Goal: Find specific page/section: Find specific page/section

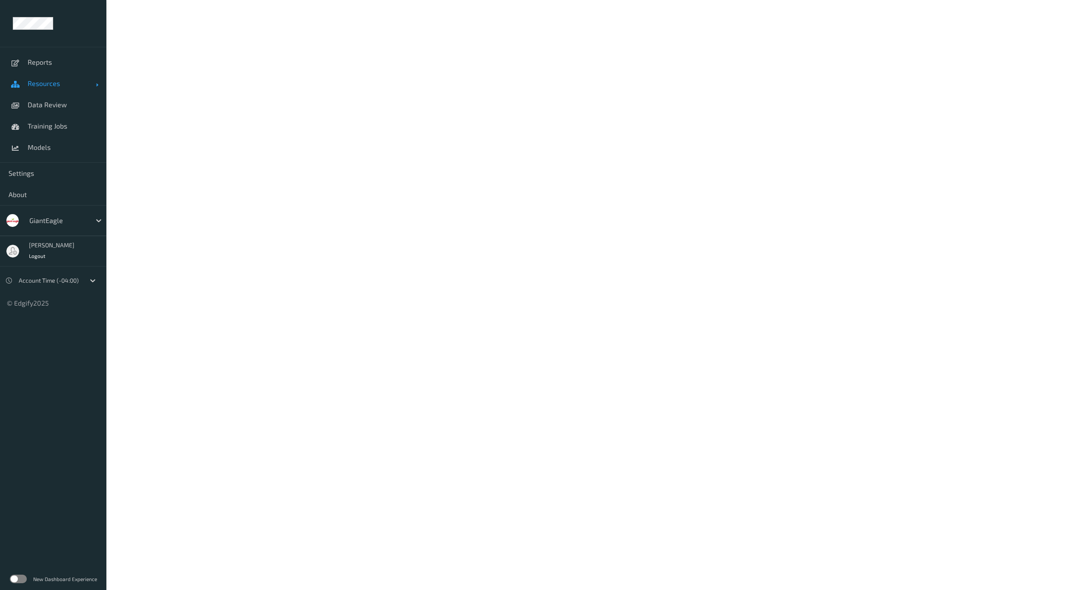
click at [45, 82] on span "Resources" at bounding box center [62, 83] width 68 height 9
click at [46, 108] on span "Devices" at bounding box center [63, 104] width 70 height 9
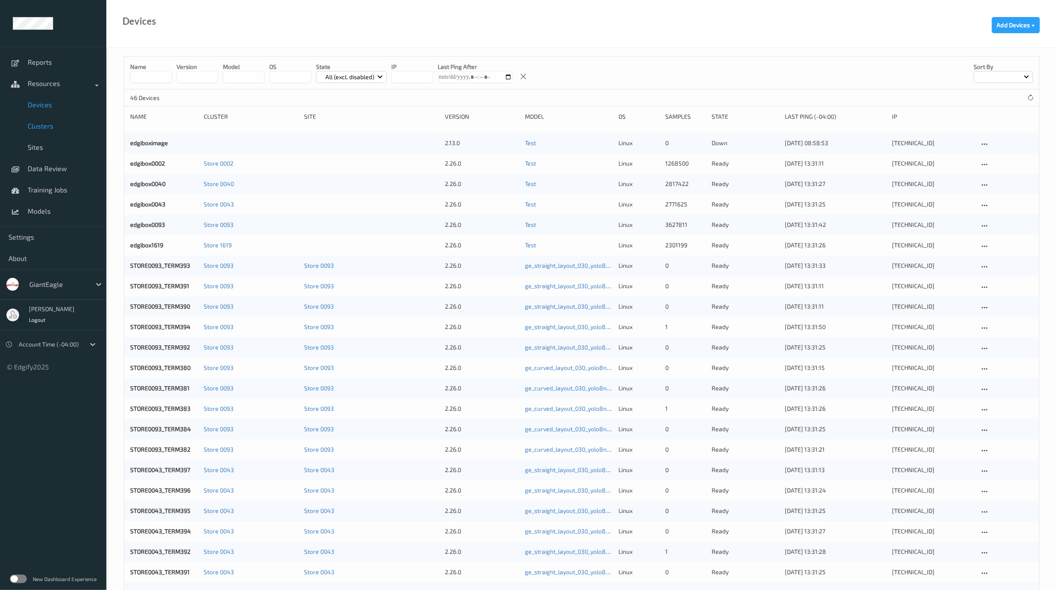
click at [40, 124] on span "Clusters" at bounding box center [63, 126] width 70 height 9
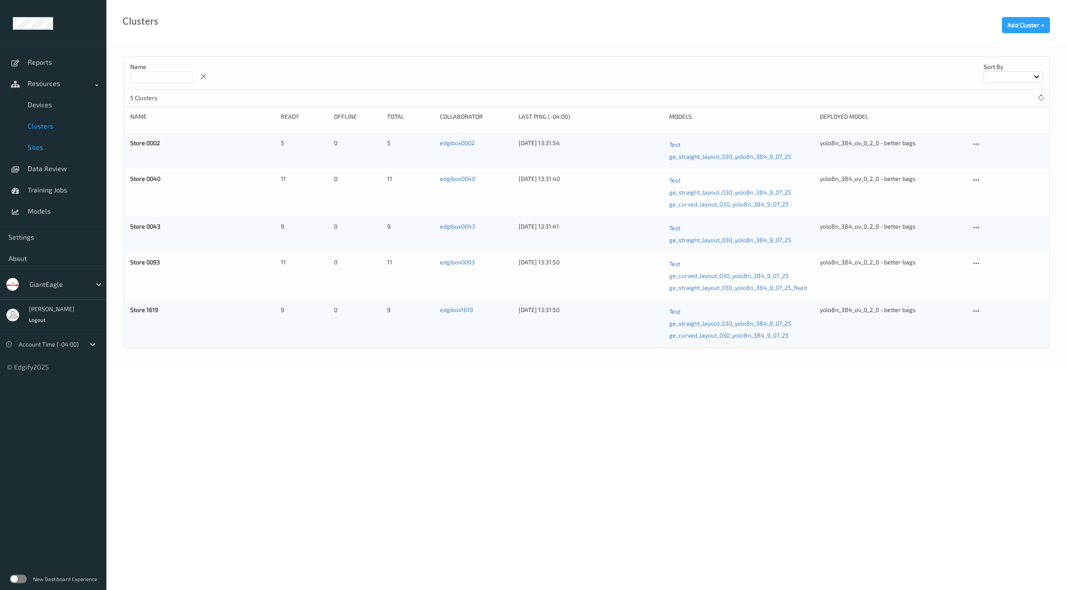
click at [36, 148] on span "Sites" at bounding box center [63, 147] width 70 height 9
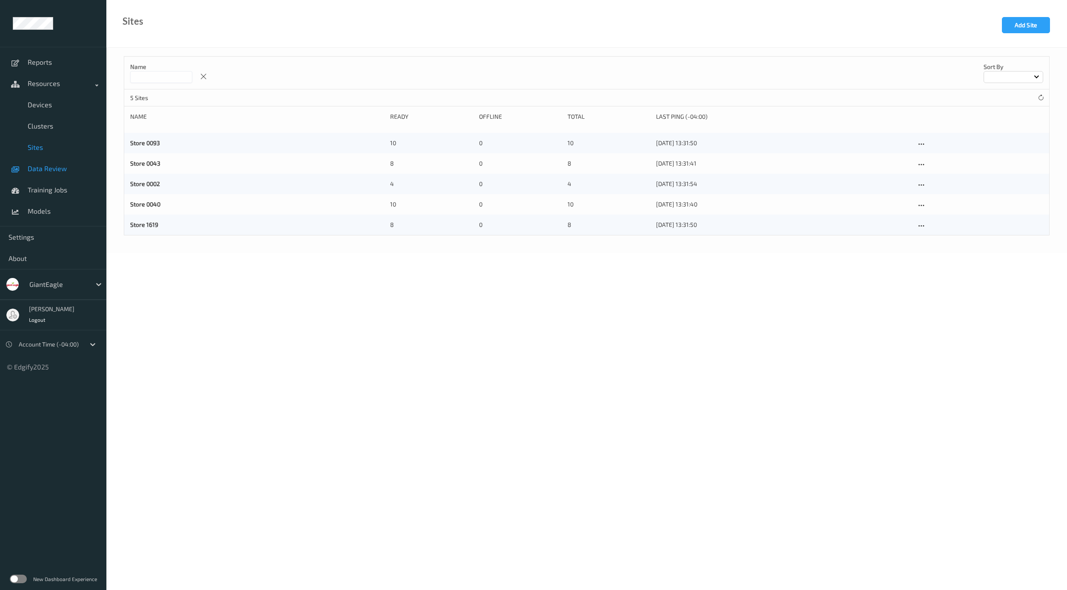
click at [48, 167] on span "Data Review" at bounding box center [63, 168] width 70 height 9
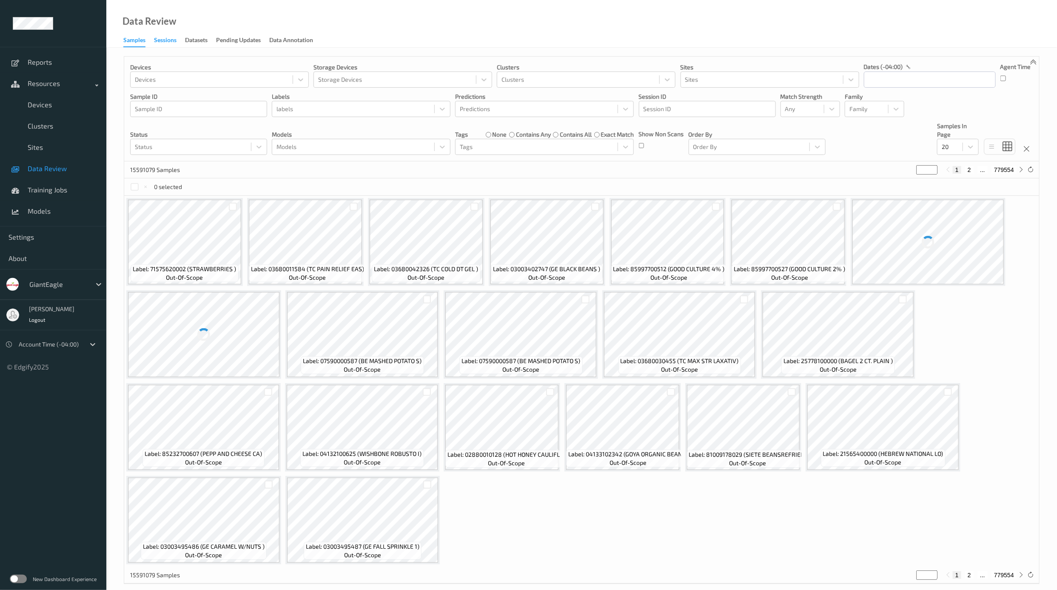
click at [171, 41] on div "Sessions" at bounding box center [165, 41] width 23 height 11
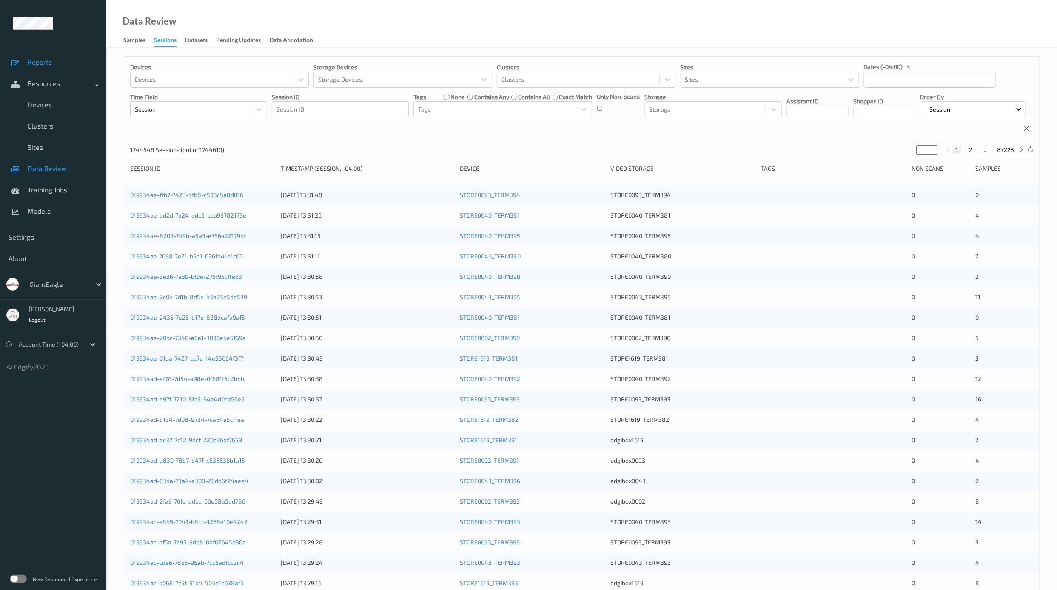
click at [55, 63] on span "Reports" at bounding box center [63, 62] width 70 height 9
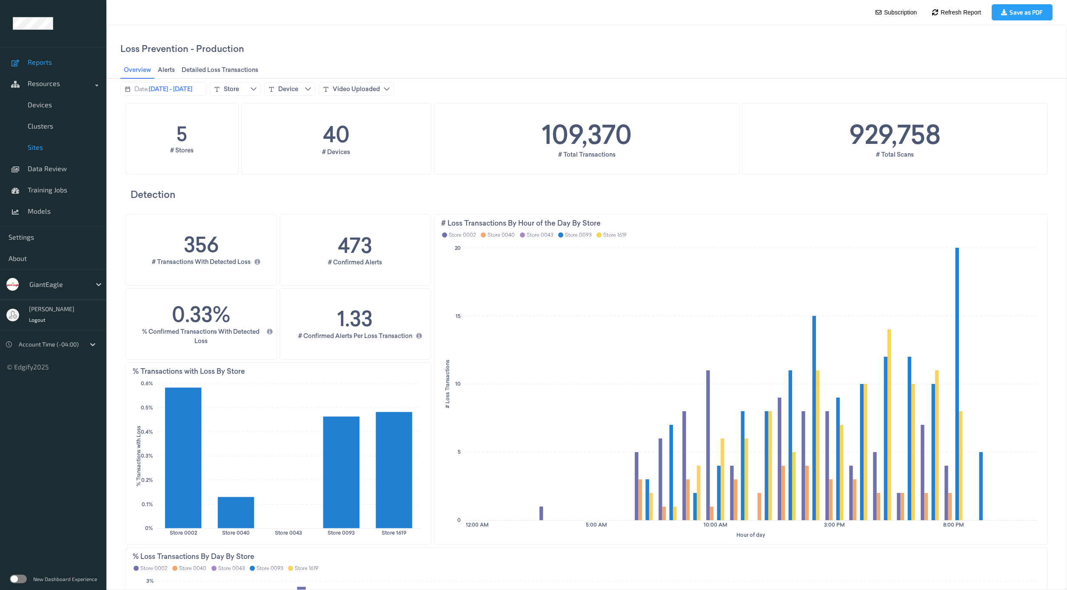
click at [51, 147] on span "Sites" at bounding box center [63, 147] width 70 height 9
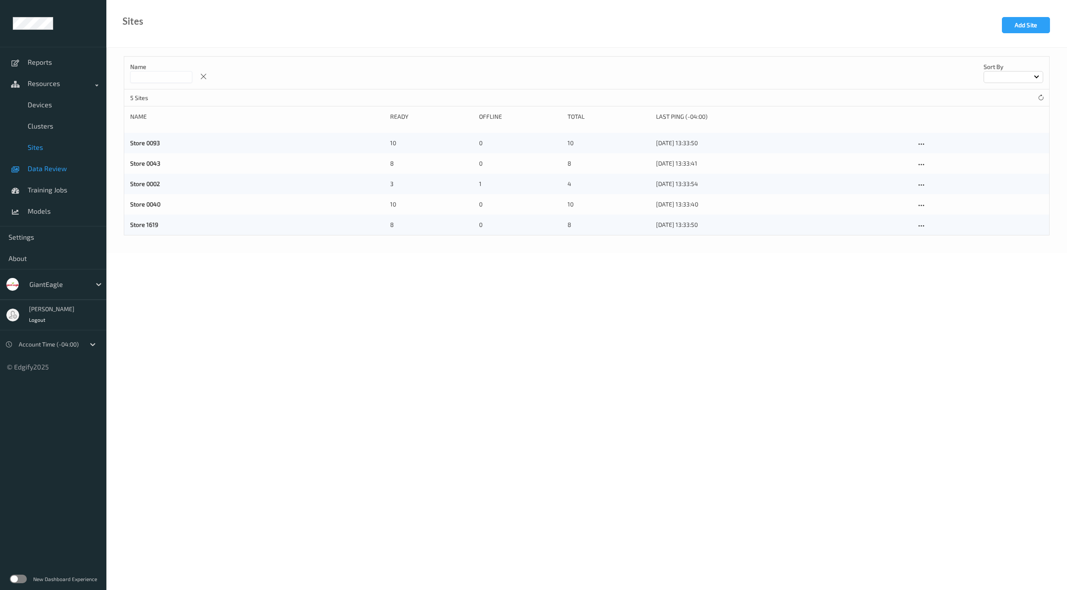
click at [60, 170] on span "Data Review" at bounding box center [63, 168] width 70 height 9
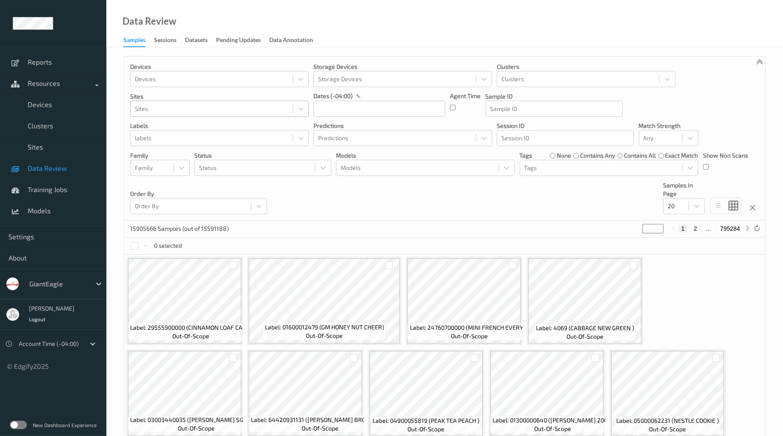
click at [226, 112] on div at bounding box center [212, 109] width 154 height 10
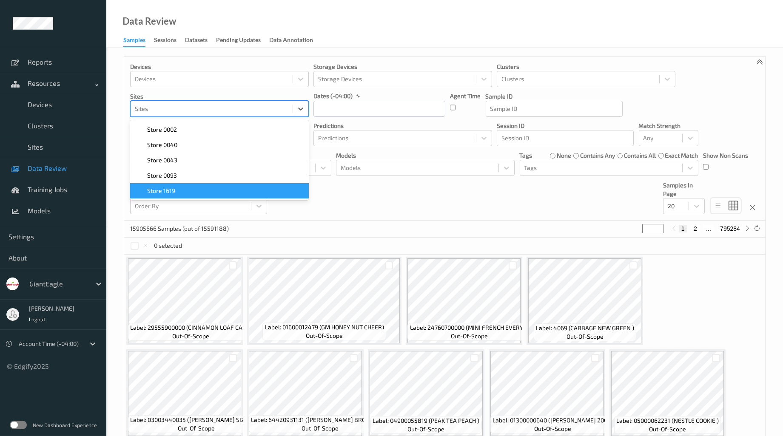
click at [182, 190] on div "Store 1619" at bounding box center [219, 191] width 168 height 9
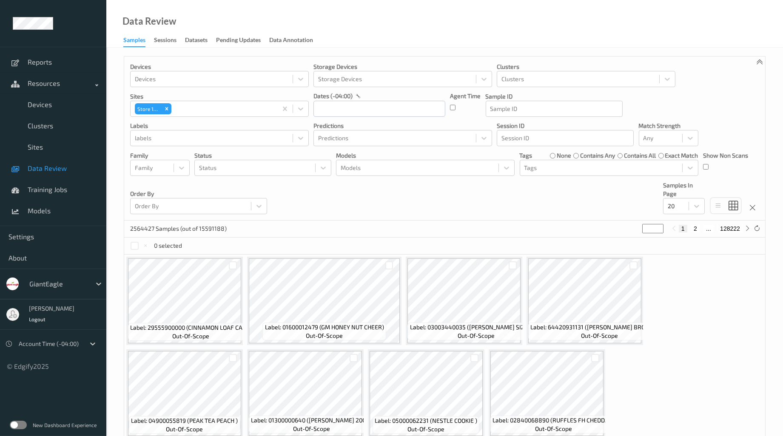
click at [594, 26] on div "Data Review Samples Sessions Datasets Pending Updates Data Annotation" at bounding box center [444, 24] width 677 height 48
click at [394, 111] on input "text" at bounding box center [379, 109] width 132 height 16
click at [351, 184] on span "9" at bounding box center [354, 180] width 12 height 12
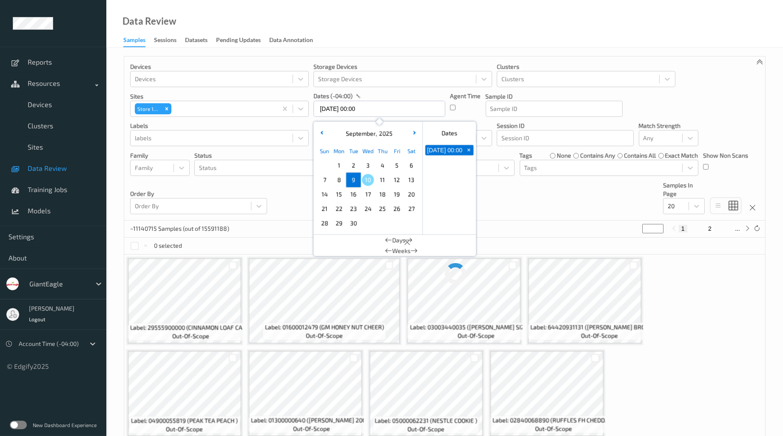
click at [350, 182] on span "9" at bounding box center [354, 180] width 12 height 12
type input "[DATE] 00:00 -> [DATE] 23:59"
click at [641, 30] on div "Data Review Samples Sessions Datasets Pending Updates Data Annotation" at bounding box center [444, 24] width 677 height 48
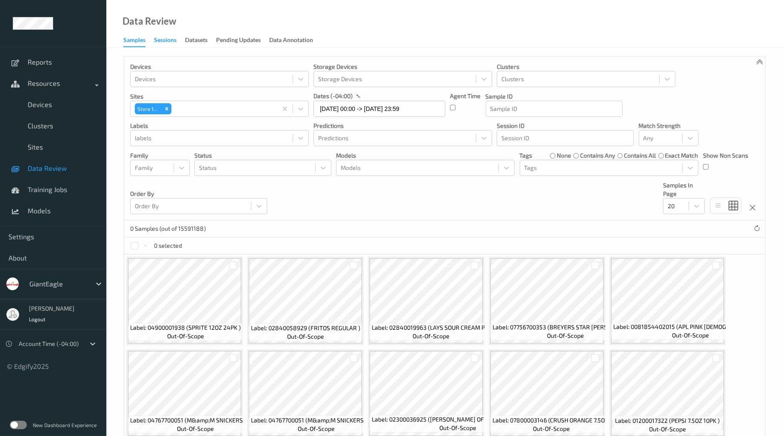
click at [162, 37] on div "Sessions" at bounding box center [165, 41] width 23 height 11
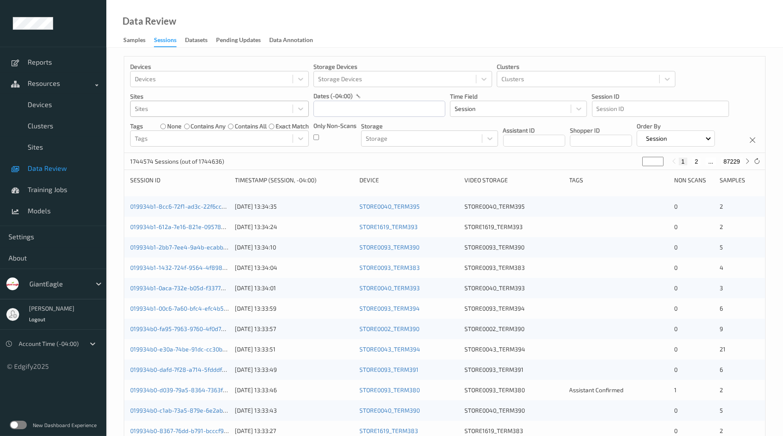
click at [173, 110] on div at bounding box center [212, 109] width 154 height 10
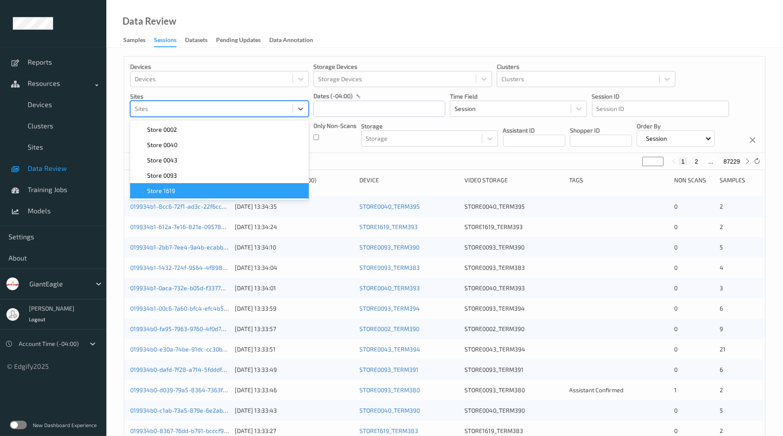
click at [191, 186] on div "Store 1619" at bounding box center [219, 190] width 179 height 15
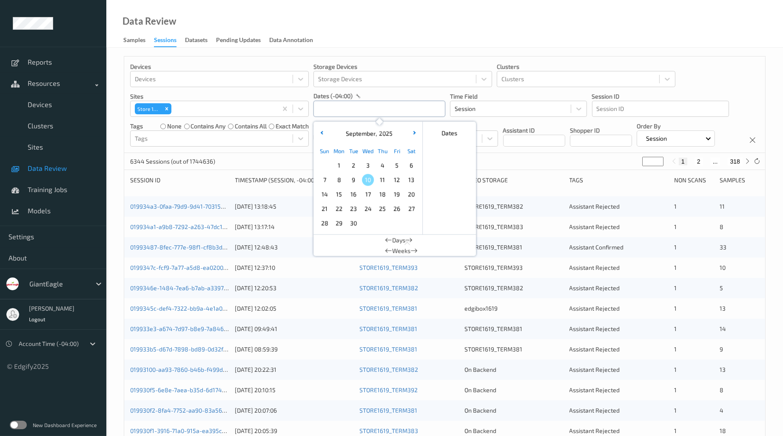
click at [382, 111] on input "text" at bounding box center [379, 109] width 132 height 16
click at [348, 180] on span "9" at bounding box center [354, 180] width 12 height 12
click at [350, 180] on span "9" at bounding box center [354, 180] width 12 height 12
type input "[DATE] 00:00 -> [DATE] 23:59"
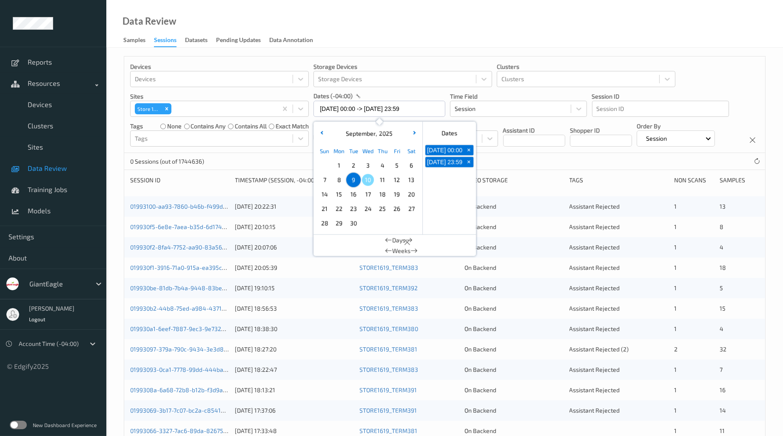
click at [663, 27] on div "Data Review Samples Sessions Datasets Pending Updates Data Annotation" at bounding box center [444, 24] width 677 height 48
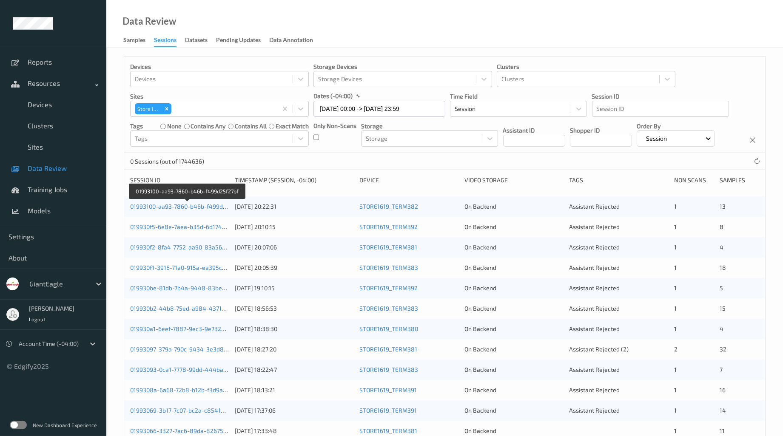
click at [161, 210] on link "01993100-aa93-7860-b46b-f499d25f27bf" at bounding box center [187, 206] width 114 height 7
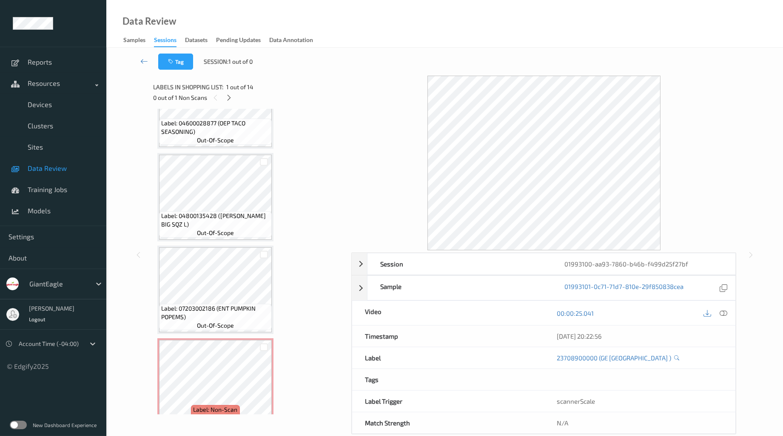
scroll to position [988, 0]
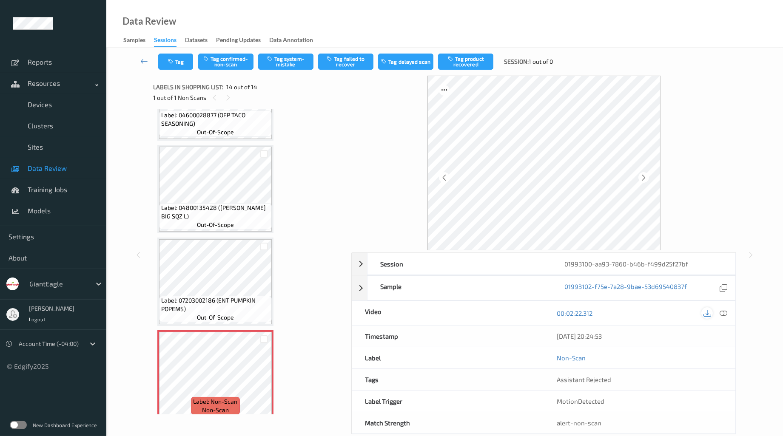
click at [707, 316] on icon at bounding box center [708, 314] width 8 height 8
